Goal: Information Seeking & Learning: Learn about a topic

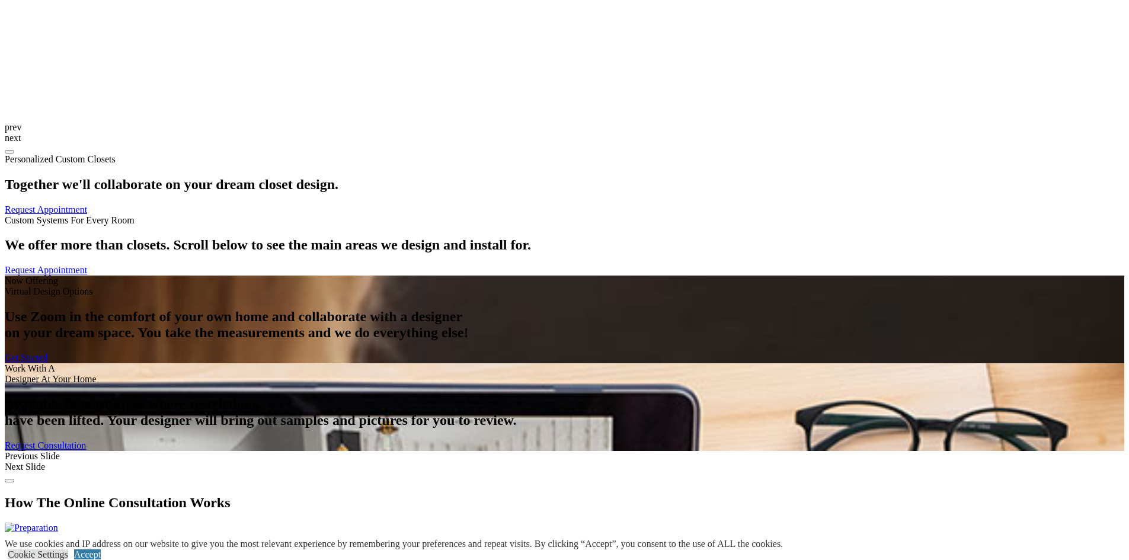
scroll to position [1601, 0]
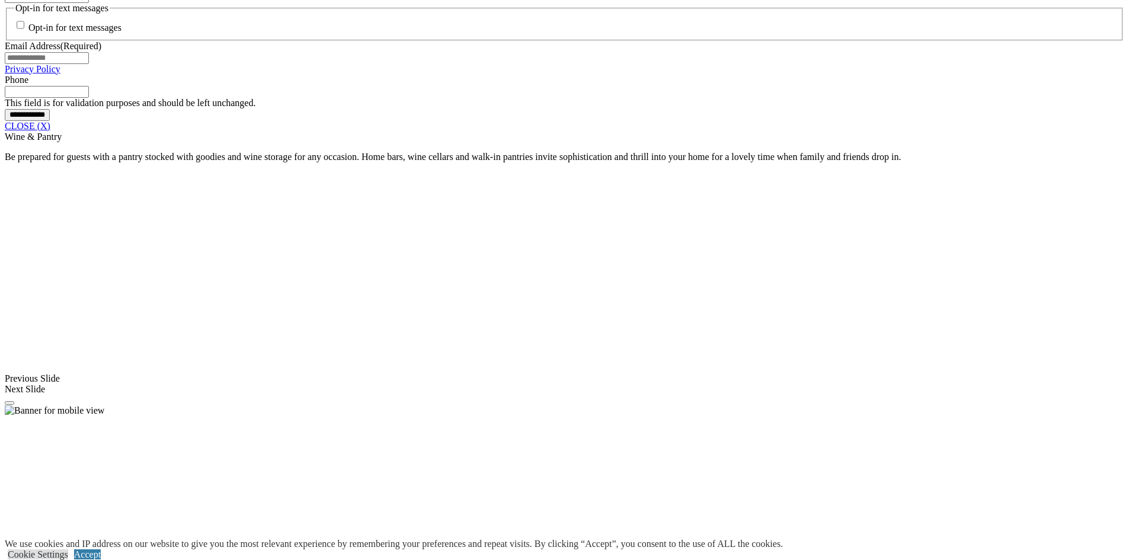
scroll to position [1008, 0]
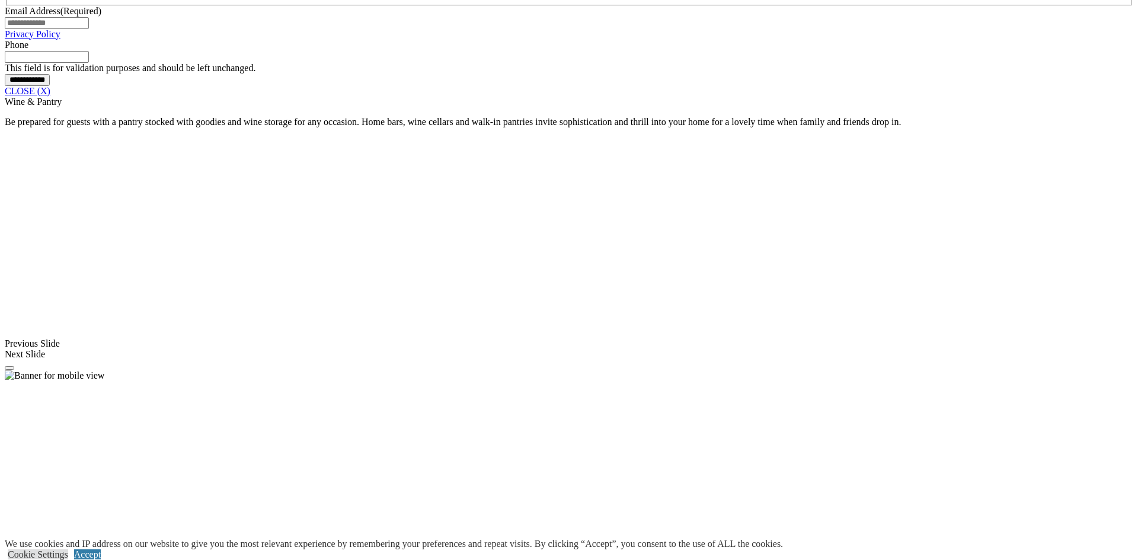
drag, startPoint x: 730, startPoint y: 254, endPoint x: 727, endPoint y: 267, distance: 14.0
